Goal: Task Accomplishment & Management: Complete application form

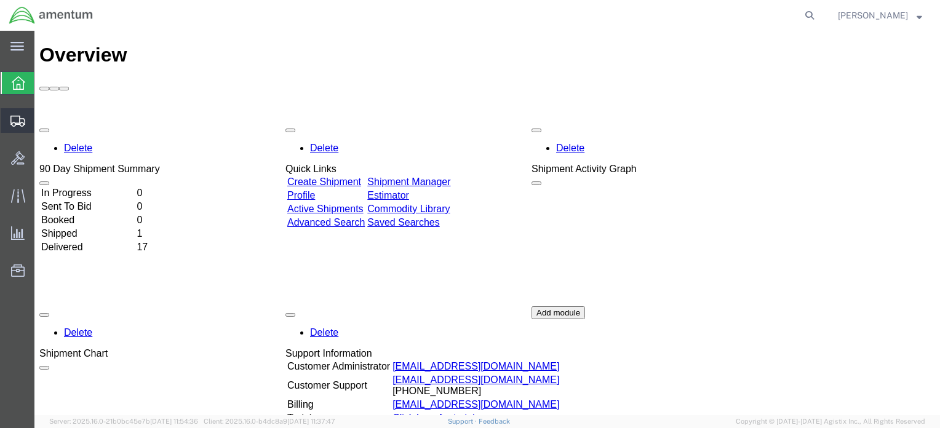
click at [42, 120] on span "Shipments" at bounding box center [38, 120] width 9 height 25
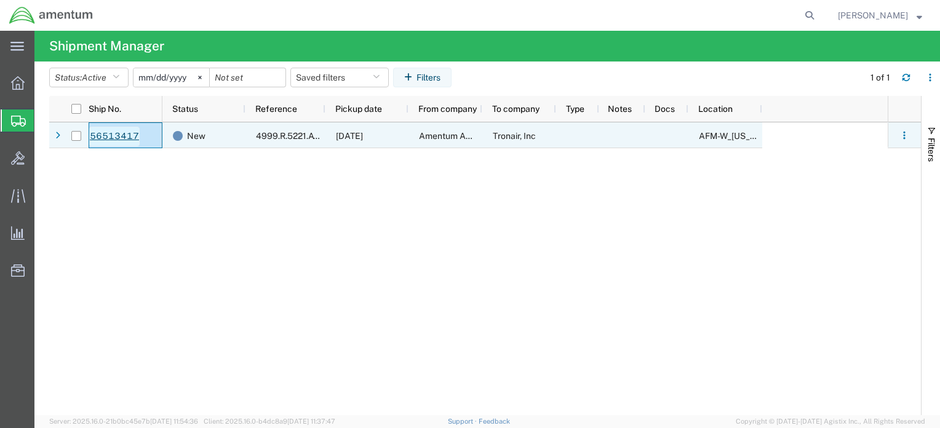
click at [105, 132] on link "56513417" at bounding box center [114, 137] width 50 height 20
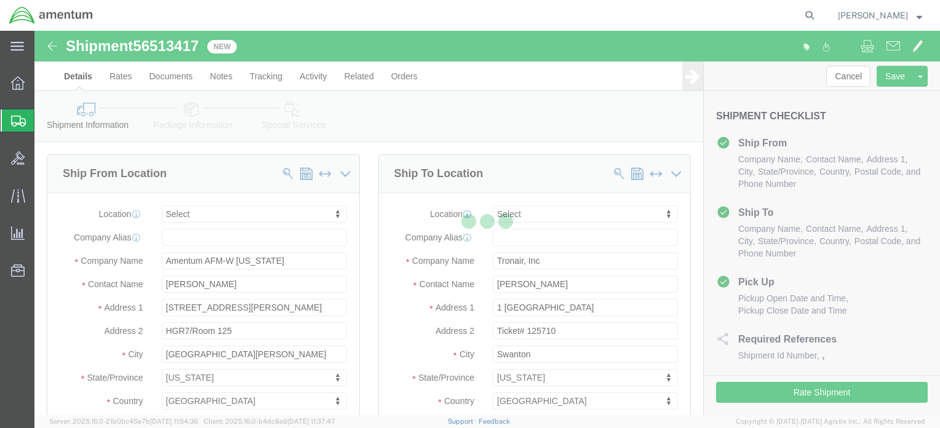
select select
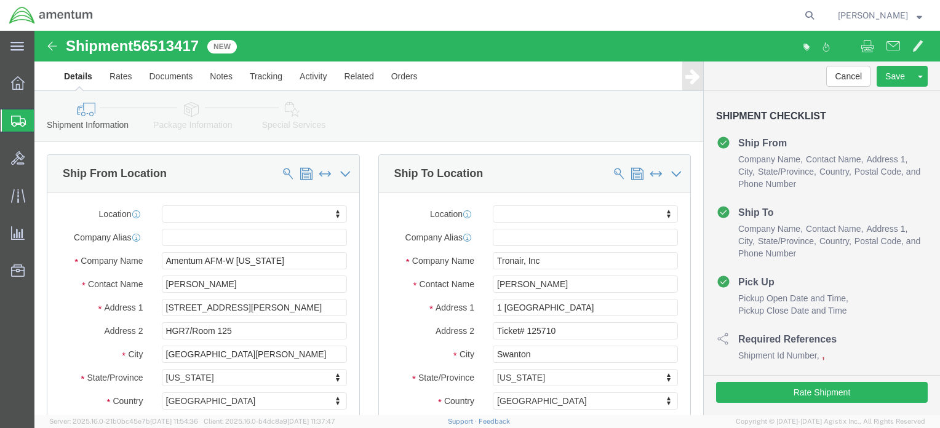
scroll to position [553, 0]
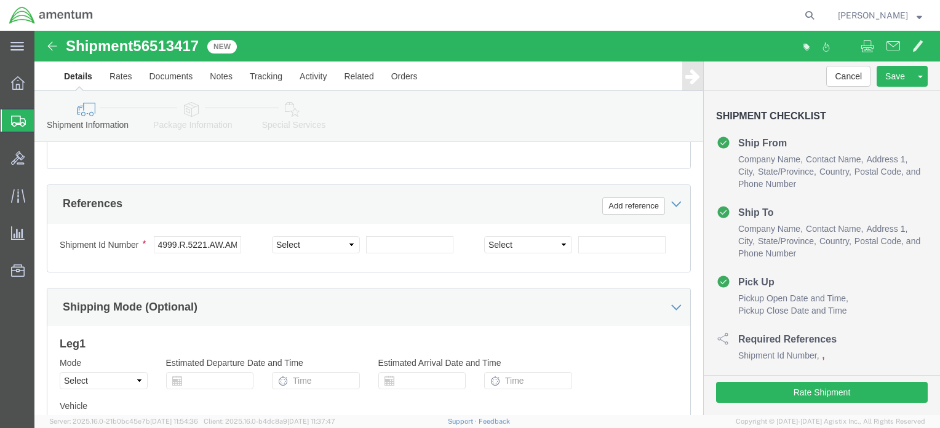
click icon
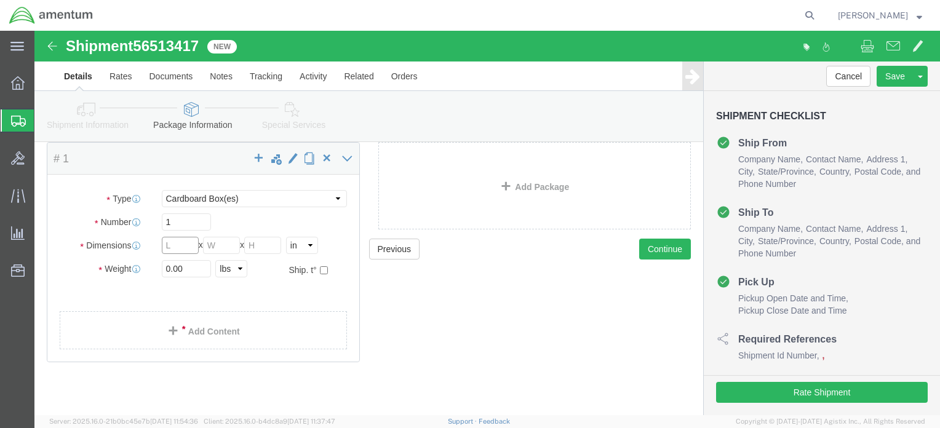
click input "text"
type input "10"
click input "text"
type input "6"
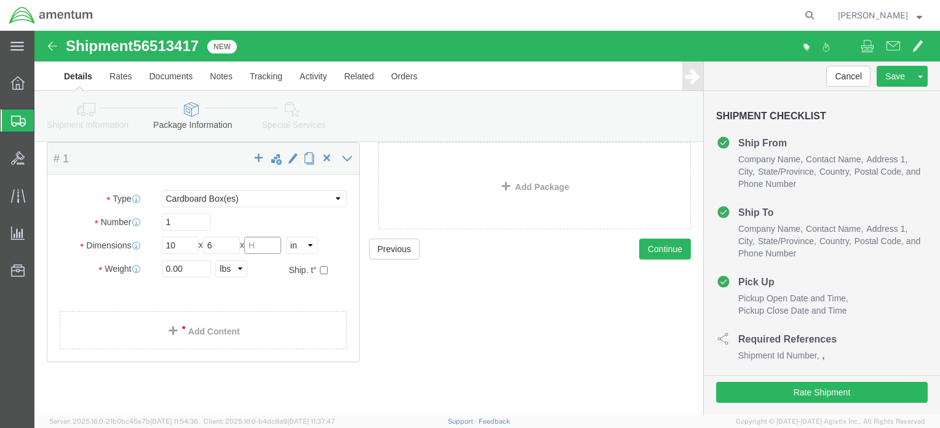
click input "text"
type input "7"
click input "0.00"
type input "7.00"
click link "Add Content"
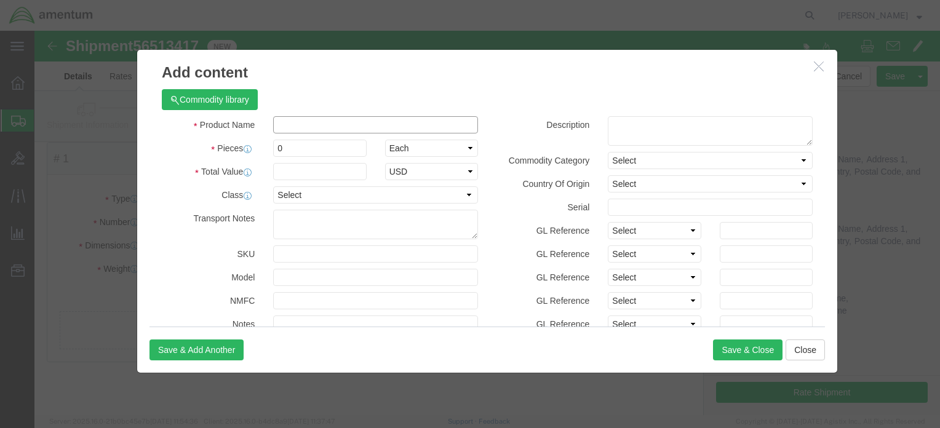
click input "text"
type input "l"
type input "LOAD CELL, CABLE, DIGITAL [PERSON_NAME]"
